Goal: Information Seeking & Learning: Learn about a topic

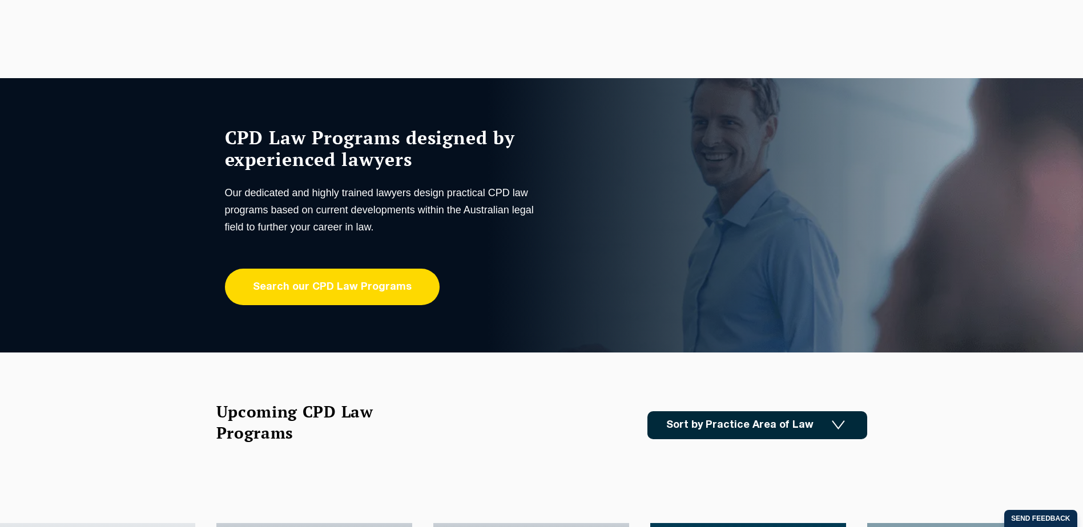
click at [362, 280] on link "Search our CPD Law Programs" at bounding box center [332, 287] width 215 height 37
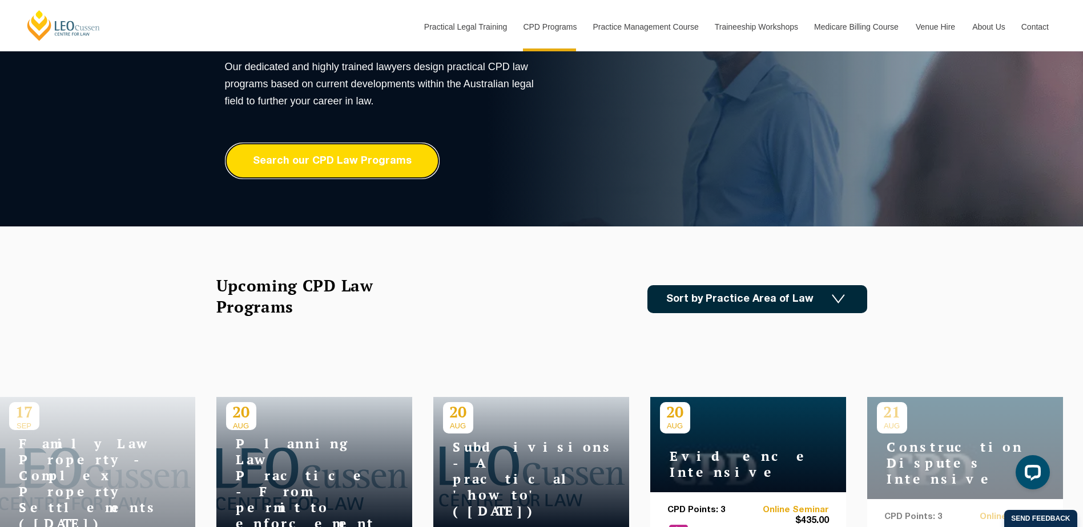
scroll to position [285, 0]
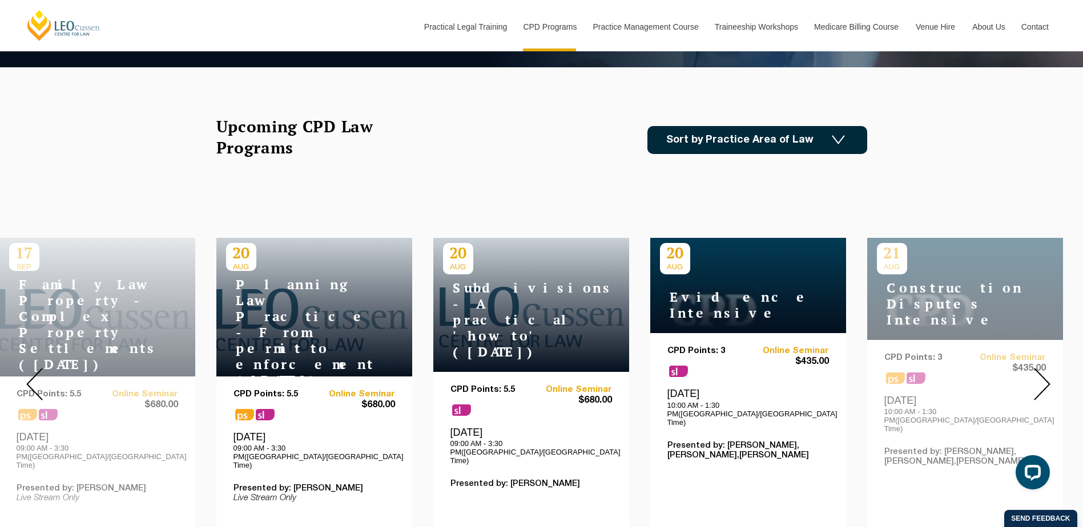
click at [730, 138] on link "Sort by Practice Area of Law" at bounding box center [757, 140] width 220 height 28
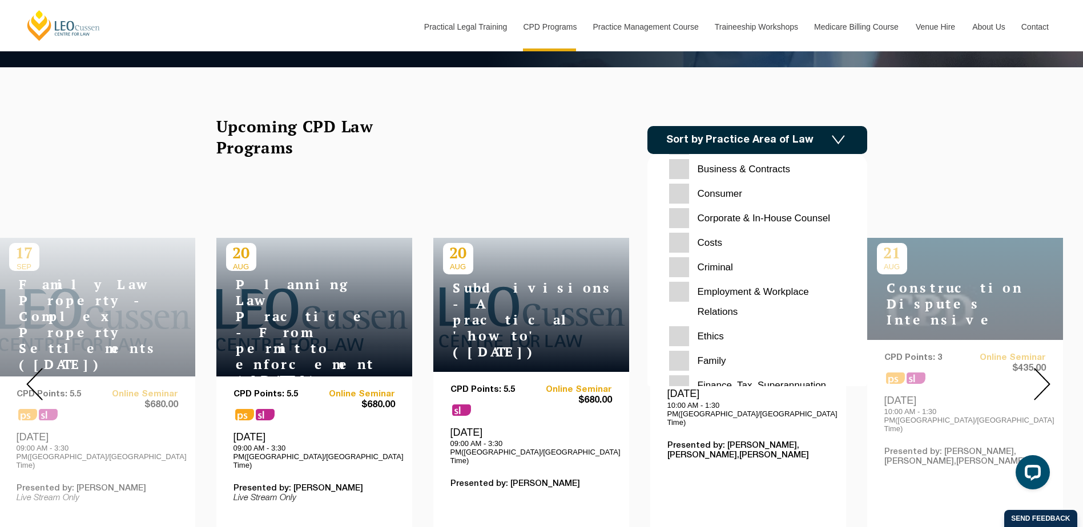
scroll to position [57, 0]
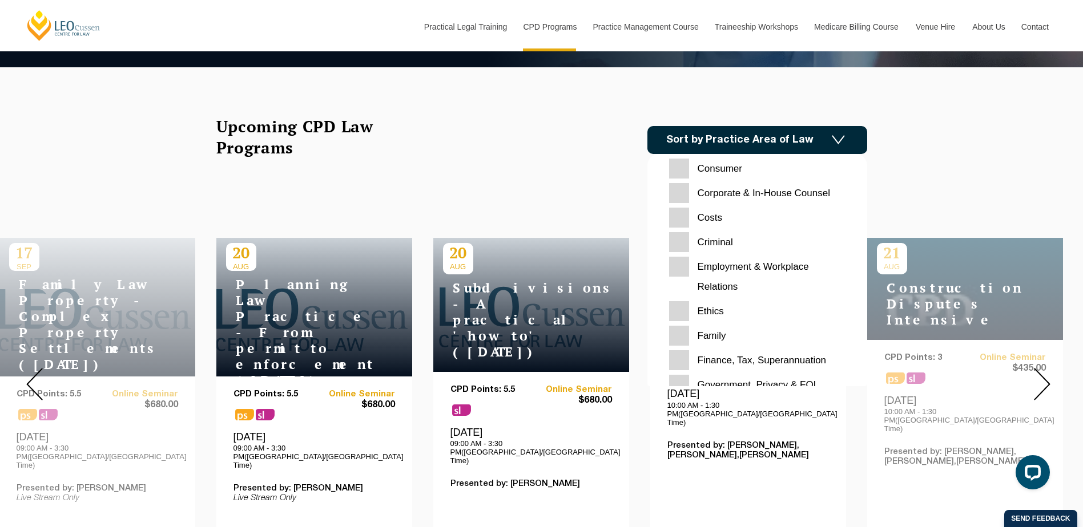
click at [687, 263] on Relations "Employment & Workplace Relations" at bounding box center [757, 277] width 176 height 40
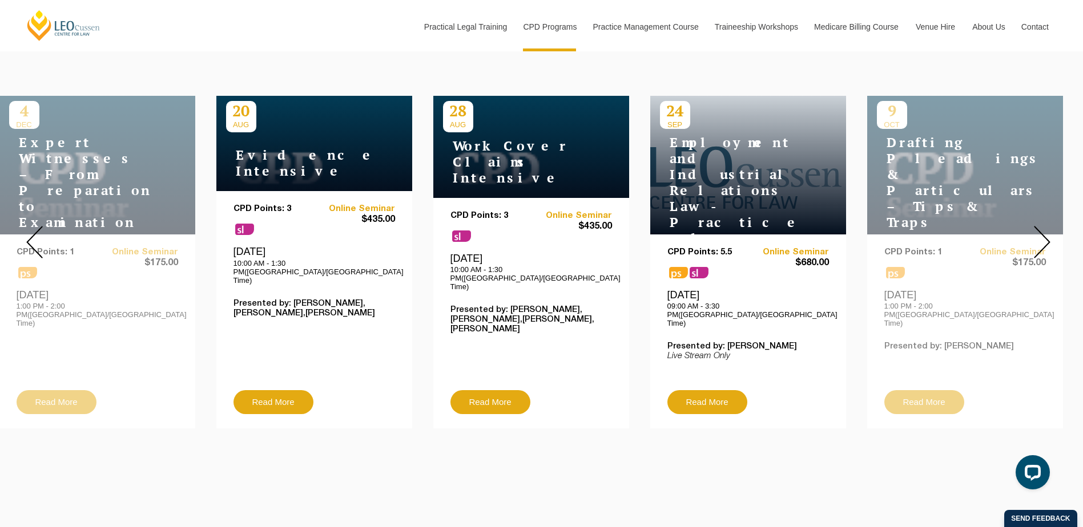
scroll to position [399, 0]
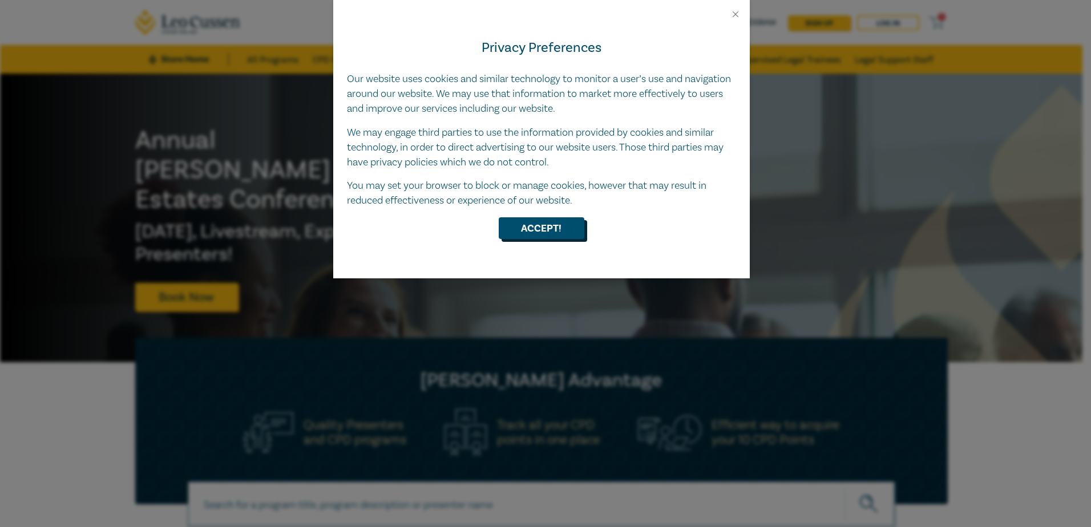
click at [555, 229] on button "Accept!" at bounding box center [542, 228] width 86 height 22
